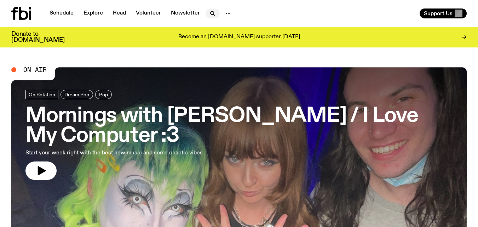
click at [208, 16] on icon "button" at bounding box center [212, 13] width 8 height 8
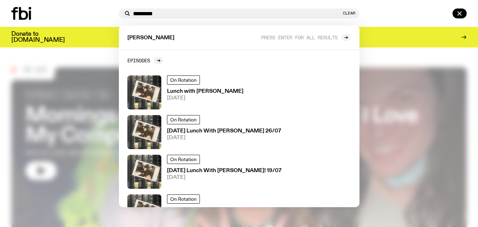
type input "*********"
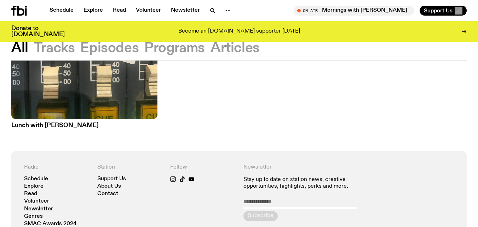
scroll to position [351, 0]
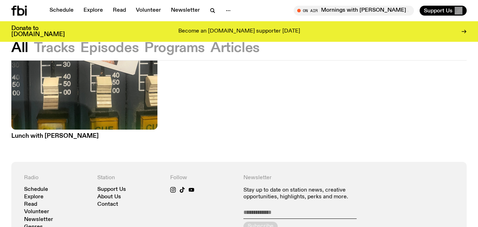
click at [62, 102] on img at bounding box center [84, 32] width 146 height 195
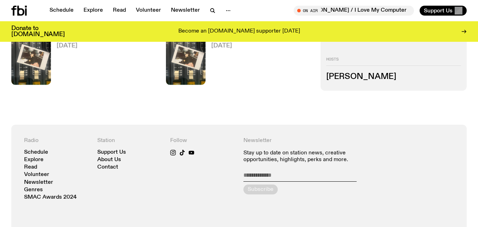
scroll to position [315, 0]
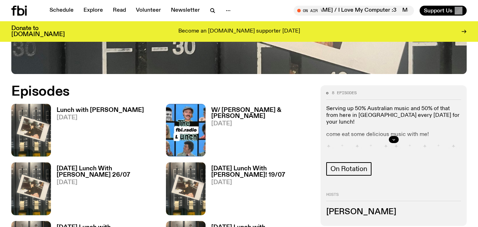
click at [393, 128] on div at bounding box center [393, 139] width 135 height 23
click at [394, 136] on button "button" at bounding box center [394, 139] width 10 height 7
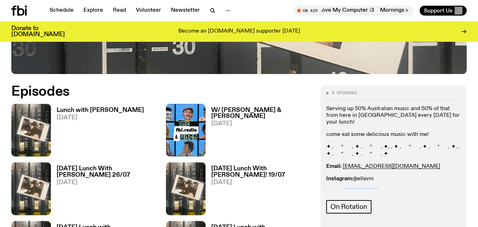
drag, startPoint x: 382, startPoint y: 152, endPoint x: 345, endPoint y: 149, distance: 37.7
click at [345, 149] on div "Serving up 50% Australian music and 50% of that from here in [GEOGRAPHIC_DATA] …" at bounding box center [393, 150] width 135 height 90
copy p "0435 123 945"
drag, startPoint x: 376, startPoint y: 140, endPoint x: 355, endPoint y: 138, distance: 20.6
click at [355, 176] on p "Instagram: @ellavni" at bounding box center [393, 179] width 135 height 7
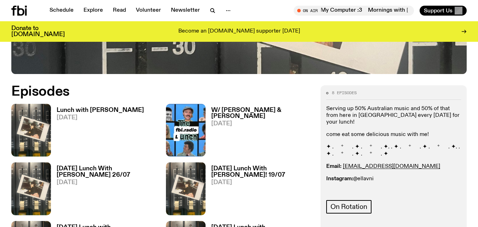
click at [424, 144] on div "Serving up 50% Australian music and 50% of that from here in [GEOGRAPHIC_DATA] …" at bounding box center [393, 150] width 135 height 90
click at [385, 176] on p "Instagram: @ellavni" at bounding box center [393, 179] width 135 height 7
drag, startPoint x: 376, startPoint y: 142, endPoint x: 357, endPoint y: 139, distance: 19.3
click at [357, 176] on p "Instagram: @ellavni" at bounding box center [393, 179] width 135 height 7
